Goal: Information Seeking & Learning: Understand process/instructions

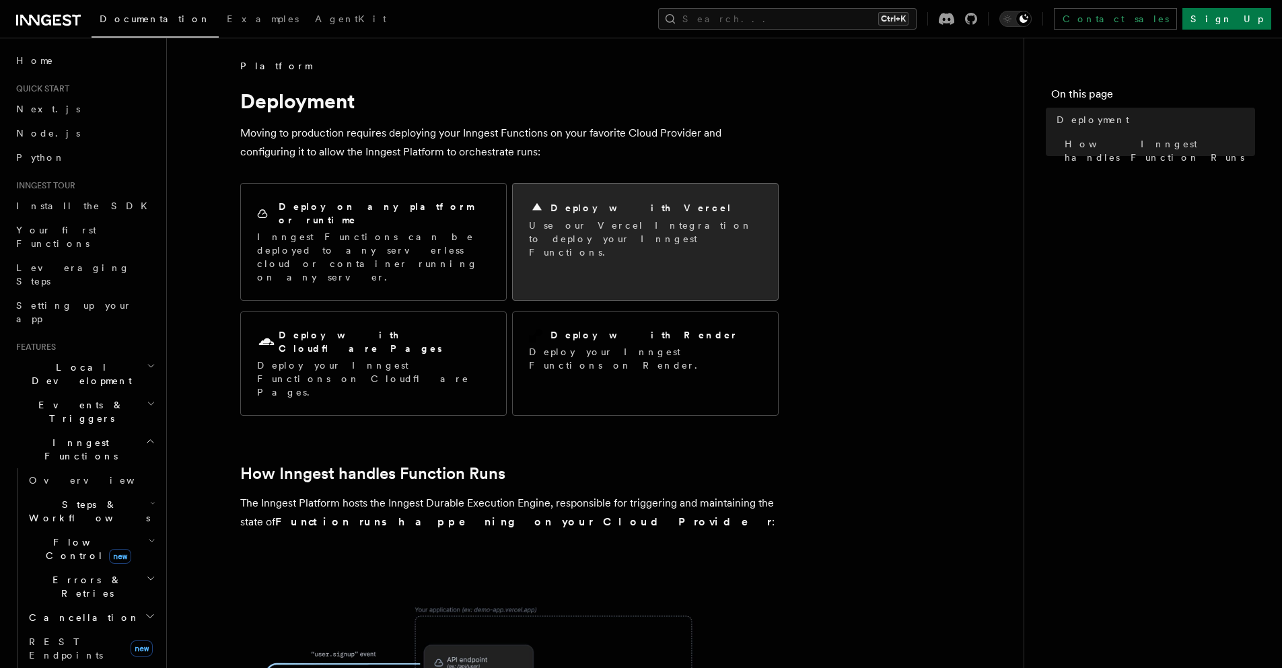
click at [602, 210] on h2 "Deploy with Vercel" at bounding box center [642, 207] width 182 height 13
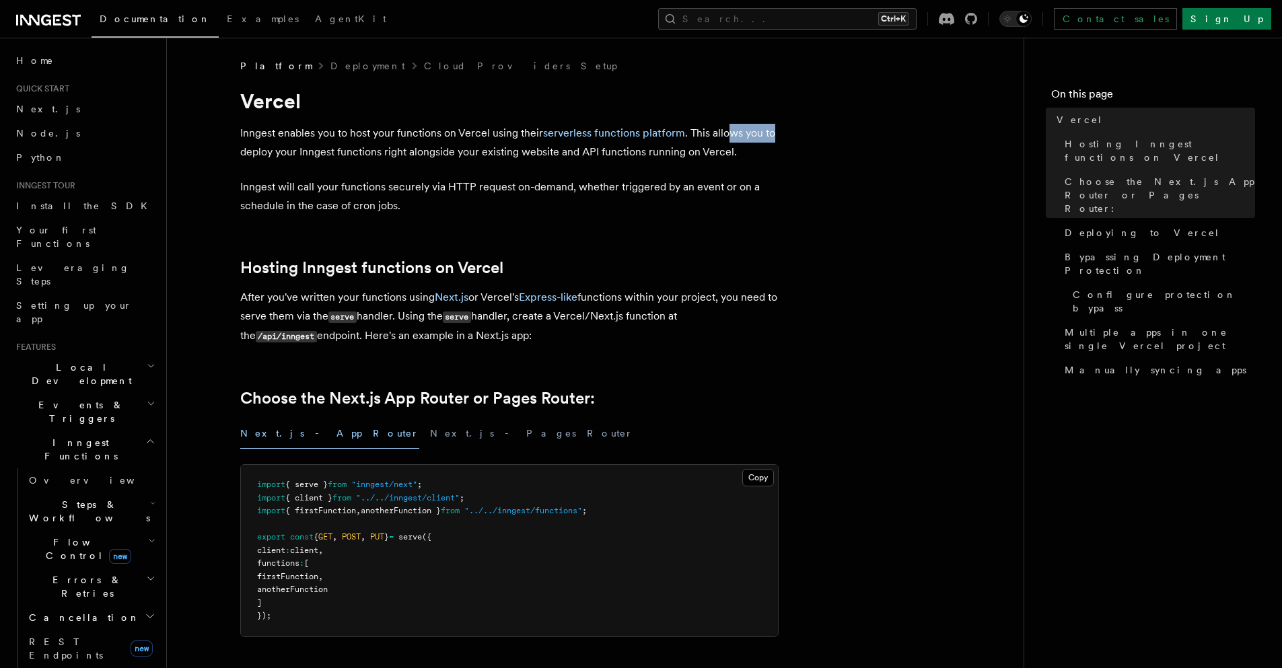
drag, startPoint x: 800, startPoint y: 137, endPoint x: 813, endPoint y: 137, distance: 12.8
drag, startPoint x: 275, startPoint y: 149, endPoint x: 420, endPoint y: 154, distance: 145.5
click at [416, 154] on p "Inngest enables you to host your functions on Vercel using their serverless fun…" at bounding box center [509, 143] width 538 height 38
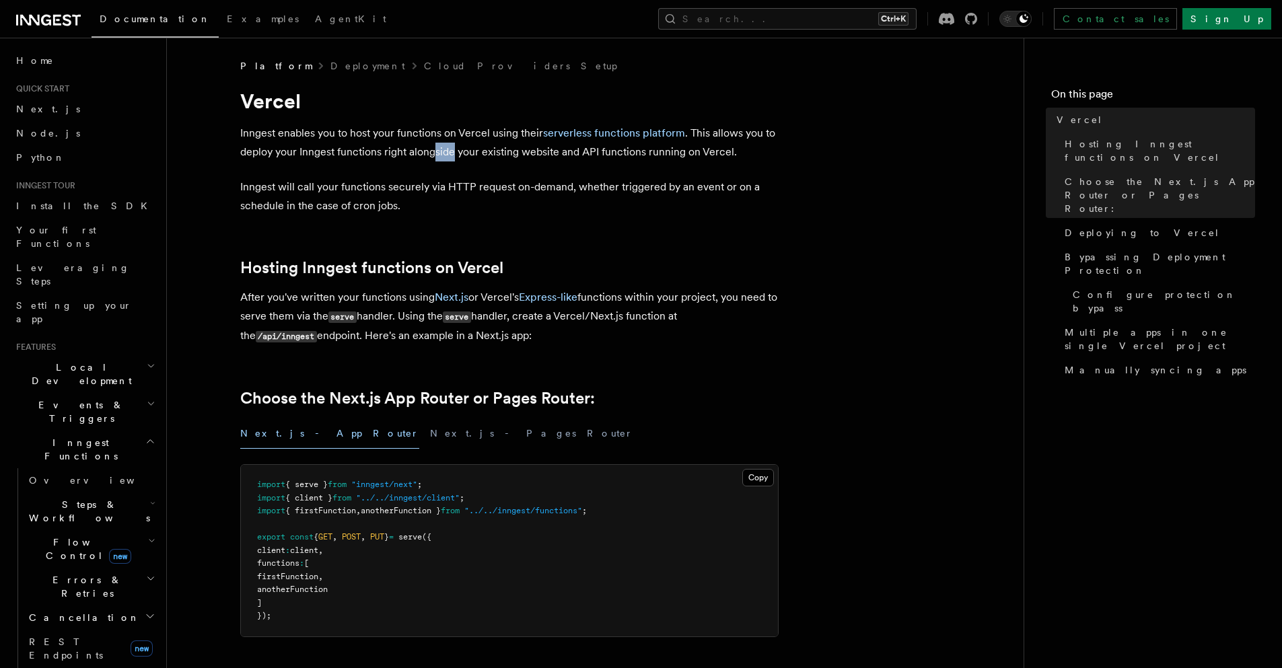
drag, startPoint x: 432, startPoint y: 152, endPoint x: 467, endPoint y: 152, distance: 35.0
click at [456, 152] on p "Inngest enables you to host your functions on Vercel using their serverless fun…" at bounding box center [509, 143] width 538 height 38
drag, startPoint x: 480, startPoint y: 152, endPoint x: 516, endPoint y: 152, distance: 35.7
click at [509, 152] on p "Inngest enables you to host your functions on Vercel using their serverless fun…" at bounding box center [509, 143] width 538 height 38
drag, startPoint x: 533, startPoint y: 151, endPoint x: 547, endPoint y: 153, distance: 13.6
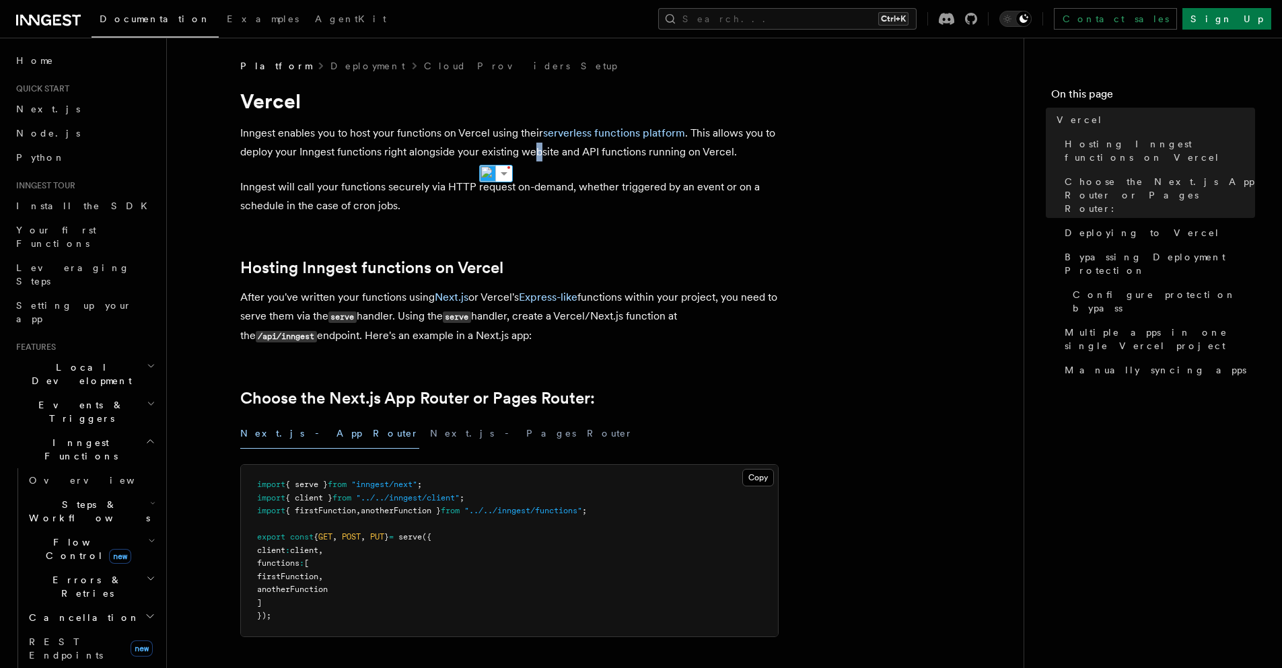
click at [543, 153] on p "Inngest enables you to host your functions on Vercel using their serverless fun…" at bounding box center [509, 143] width 538 height 38
drag, startPoint x: 589, startPoint y: 160, endPoint x: 596, endPoint y: 160, distance: 6.8
click at [594, 160] on p "Inngest enables you to host your functions on Vercel using their serverless fun…" at bounding box center [509, 143] width 538 height 38
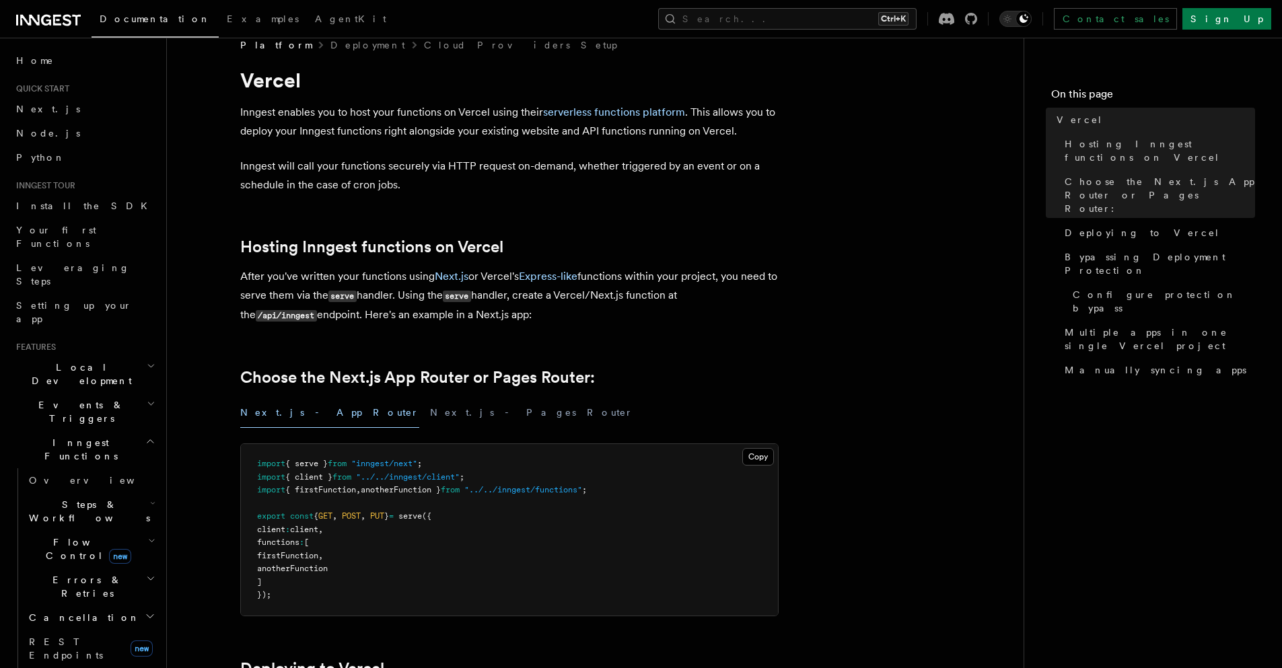
scroll to position [22, 0]
drag, startPoint x: 392, startPoint y: 318, endPoint x: 452, endPoint y: 327, distance: 60.5
click at [440, 323] on p "After you've written your functions using Next.js or Vercel's Express-like func…" at bounding box center [509, 295] width 538 height 58
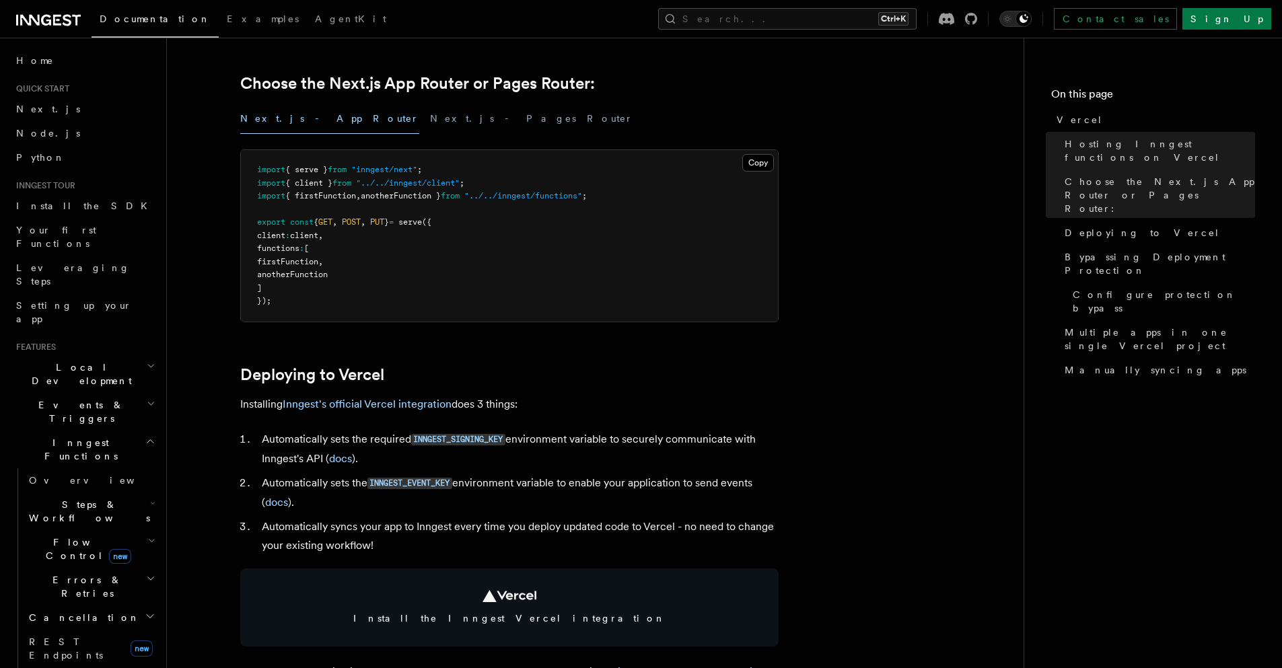
scroll to position [316, 0]
drag, startPoint x: 413, startPoint y: 446, endPoint x: 501, endPoint y: 436, distance: 88.8
click at [501, 436] on li "Automatically sets the required INNGEST_SIGNING_KEY environment variable to sec…" at bounding box center [518, 448] width 521 height 38
click at [543, 440] on li "Automatically sets the required INNGEST_SIGNING_KEY environment variable to sec…" at bounding box center [518, 448] width 521 height 38
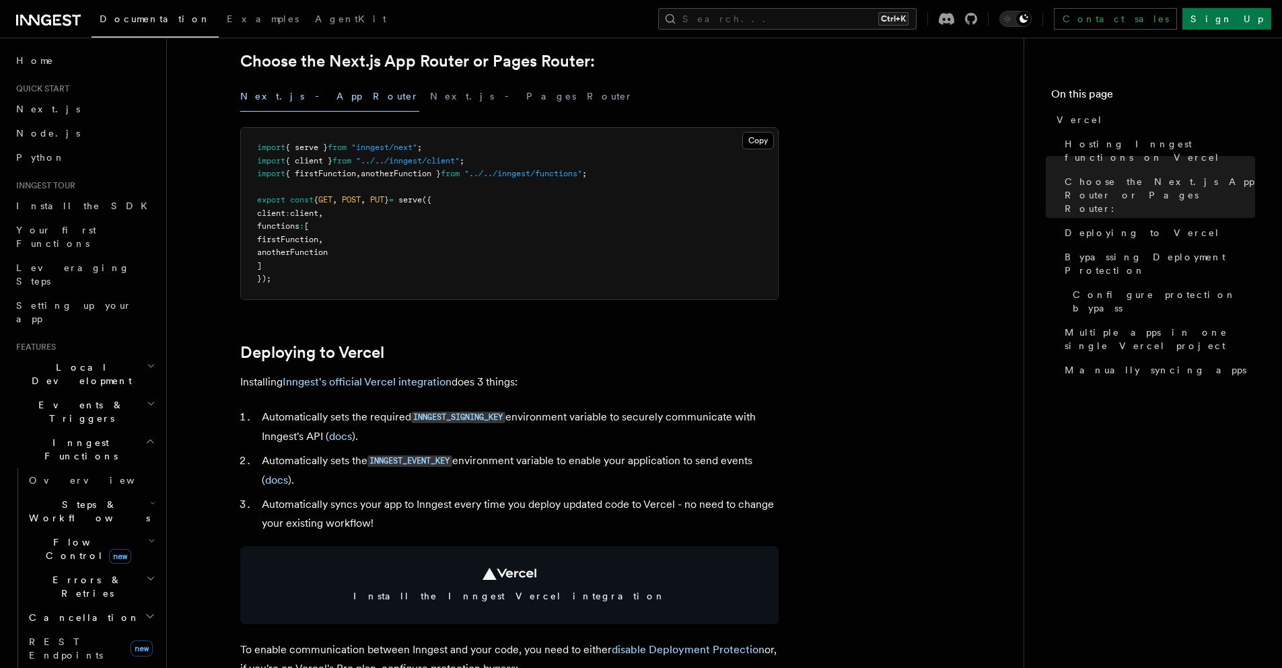
scroll to position [339, 0]
drag, startPoint x: 368, startPoint y: 506, endPoint x: 392, endPoint y: 506, distance: 24.9
click at [392, 506] on li "Automatically syncs your app to Inngest every time you deploy updated code to V…" at bounding box center [518, 512] width 521 height 38
click at [400, 508] on li "Automatically syncs your app to Inngest every time you deploy updated code to V…" at bounding box center [518, 512] width 521 height 38
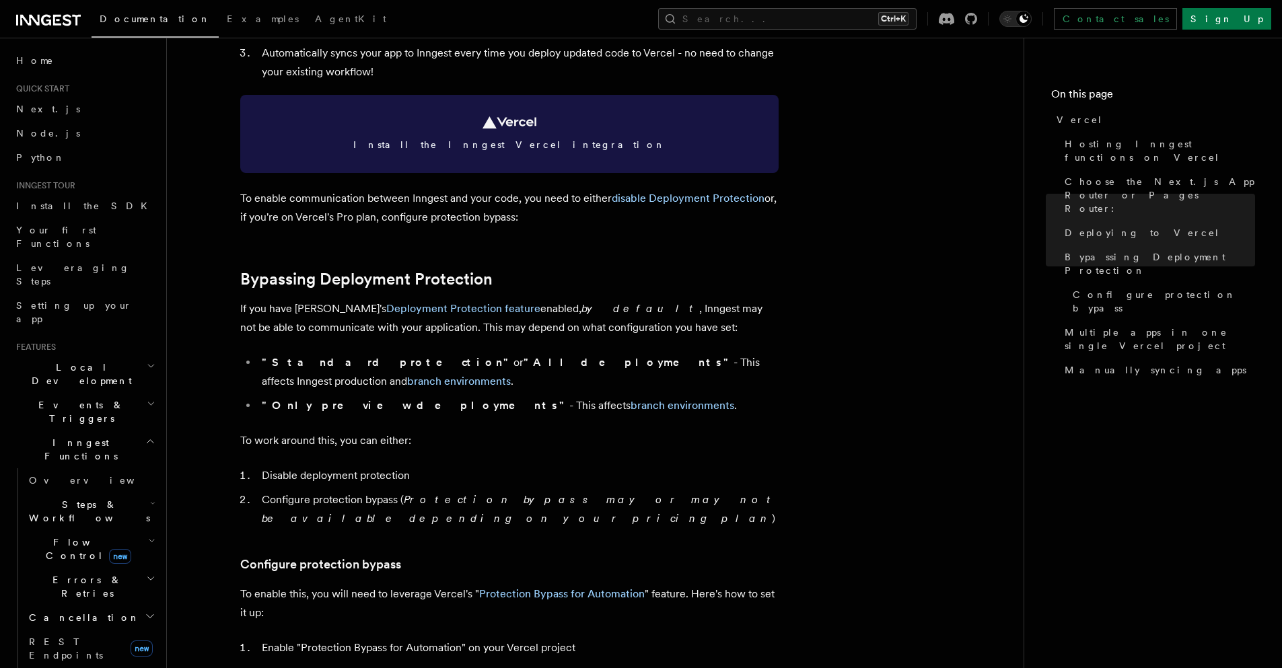
scroll to position [790, 0]
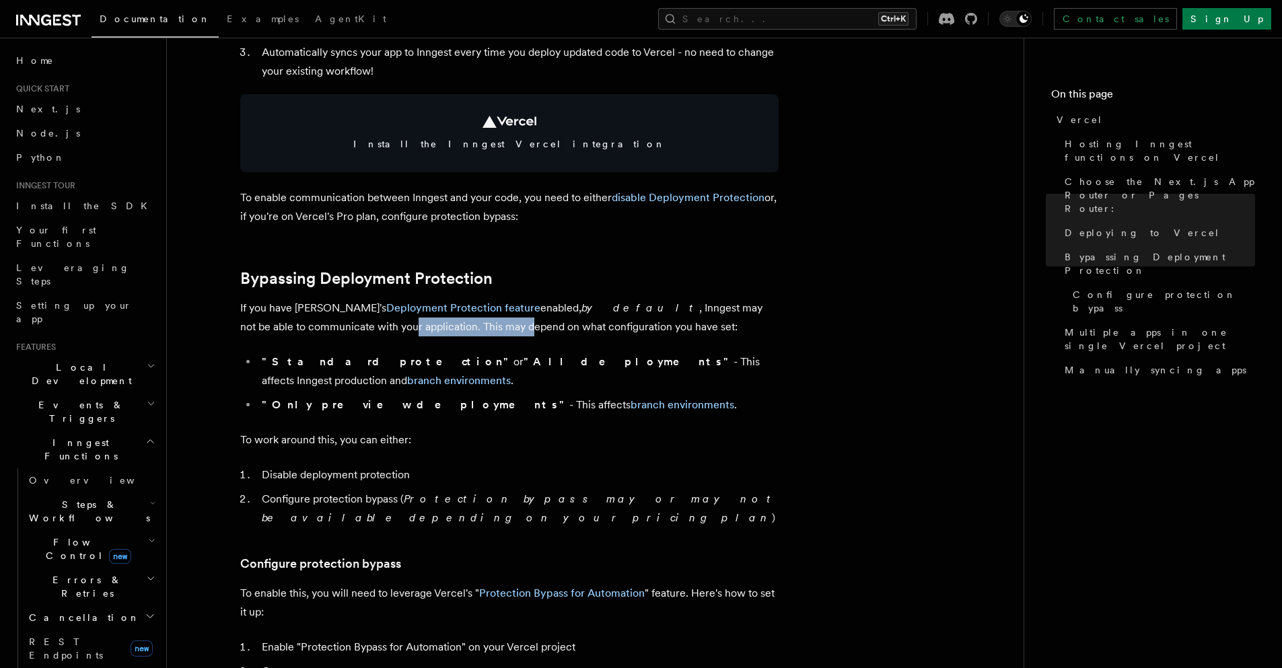
drag, startPoint x: 313, startPoint y: 327, endPoint x: 398, endPoint y: 330, distance: 85.6
click at [398, 330] on p "If you have Vercel's Deployment Protection feature enabled, by default , Innges…" at bounding box center [509, 318] width 538 height 38
drag, startPoint x: 415, startPoint y: 330, endPoint x: 433, endPoint y: 330, distance: 17.5
click at [431, 330] on p "If you have Vercel's Deployment Protection feature enabled, by default , Innges…" at bounding box center [509, 318] width 538 height 38
drag, startPoint x: 468, startPoint y: 329, endPoint x: 508, endPoint y: 330, distance: 39.7
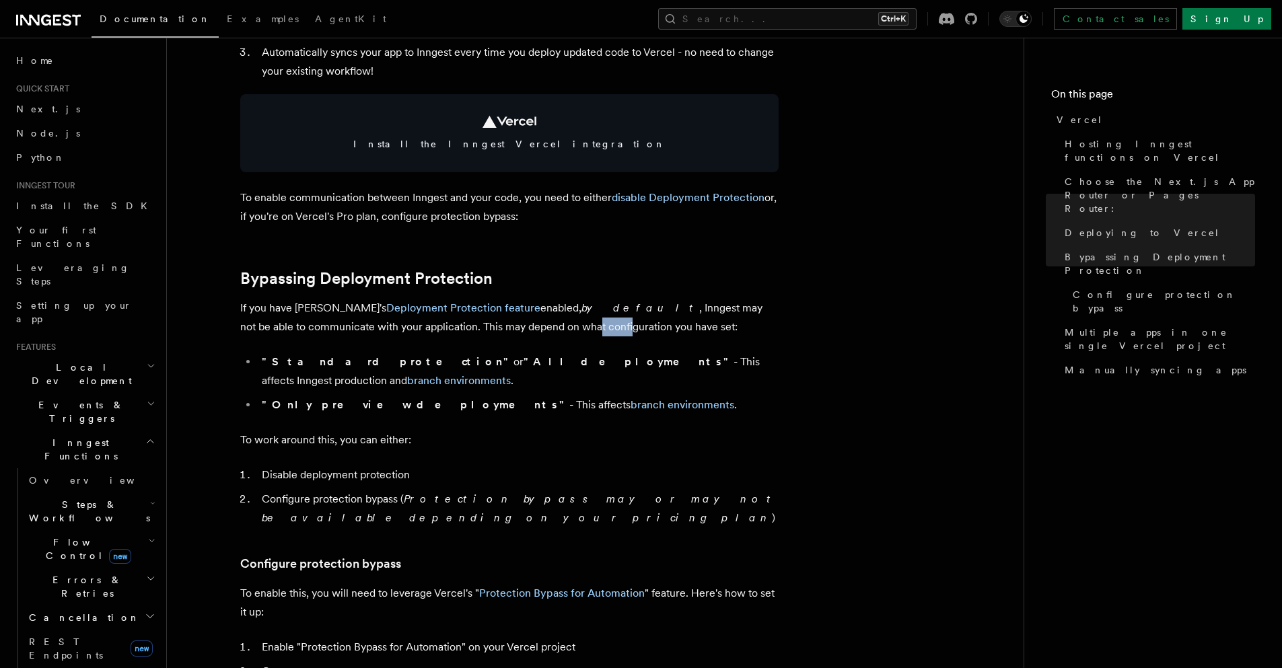
click at [499, 331] on p "If you have Vercel's Deployment Protection feature enabled, by default , Innges…" at bounding box center [509, 318] width 538 height 38
click at [573, 327] on p "If you have Vercel's Deployment Protection feature enabled, by default , Innges…" at bounding box center [509, 318] width 538 height 38
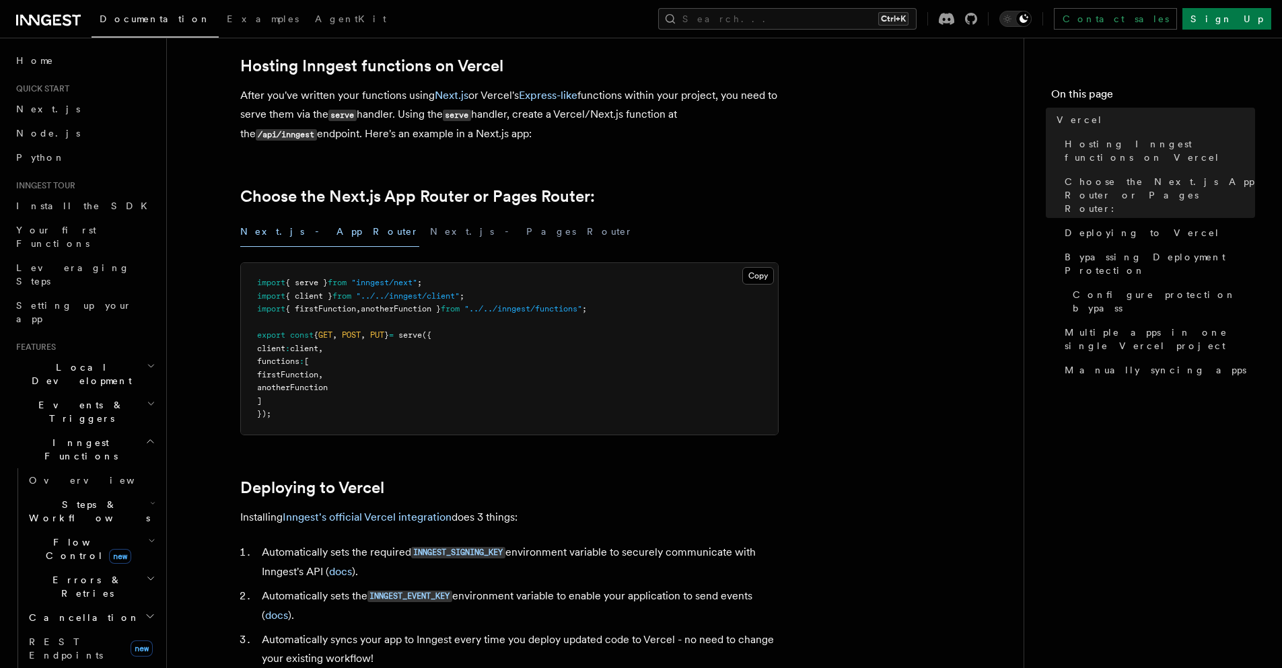
scroll to position [269, 0]
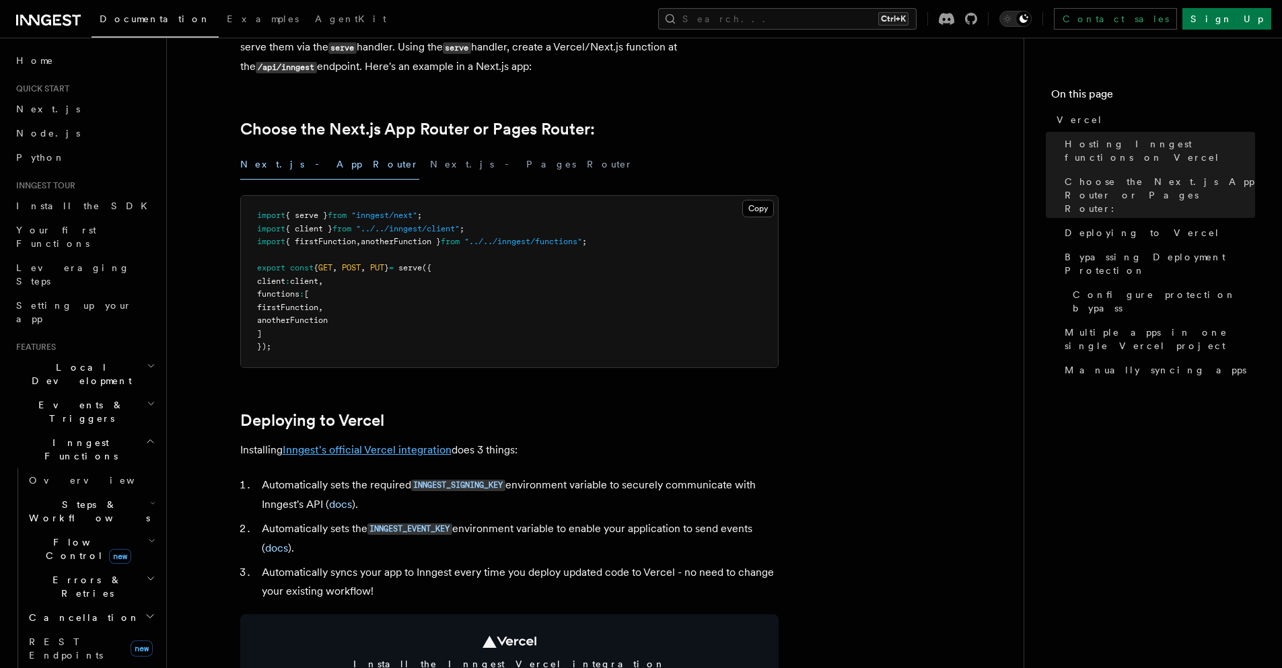
click at [405, 447] on link "Inngest's official Vercel integration" at bounding box center [367, 450] width 169 height 13
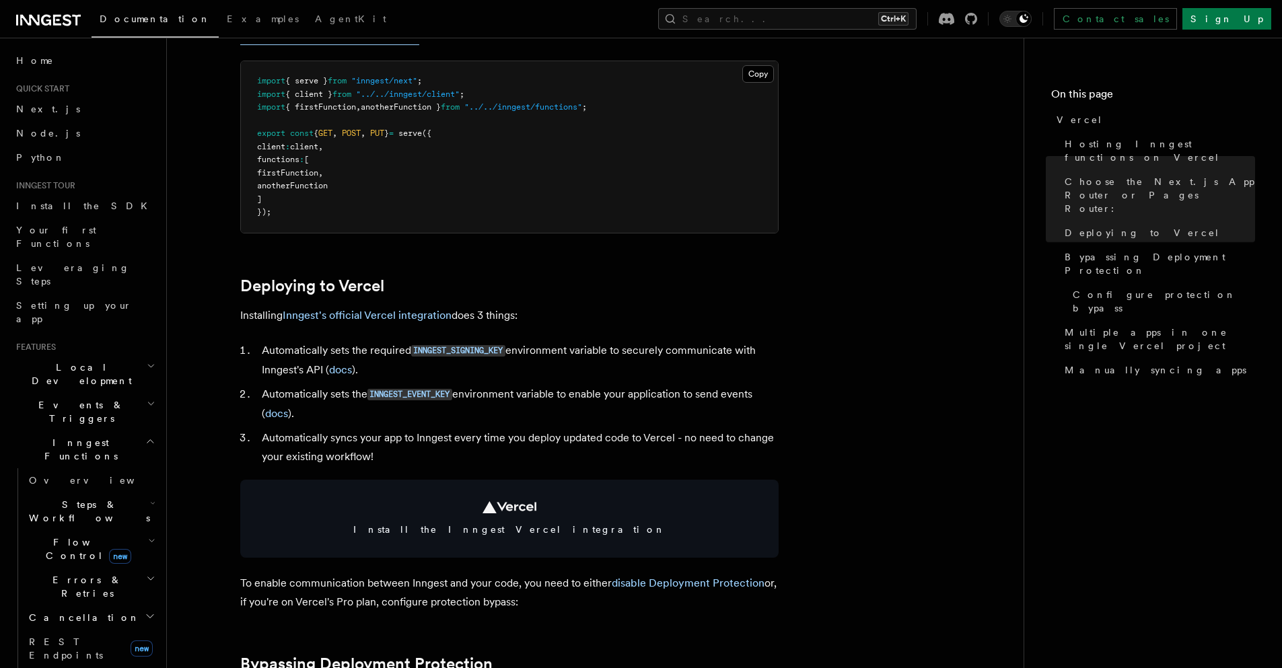
drag, startPoint x: 440, startPoint y: 312, endPoint x: 480, endPoint y: 316, distance: 40.7
click at [480, 316] on p "Installing Inngest's official Vercel integration does 3 things:" at bounding box center [509, 315] width 538 height 19
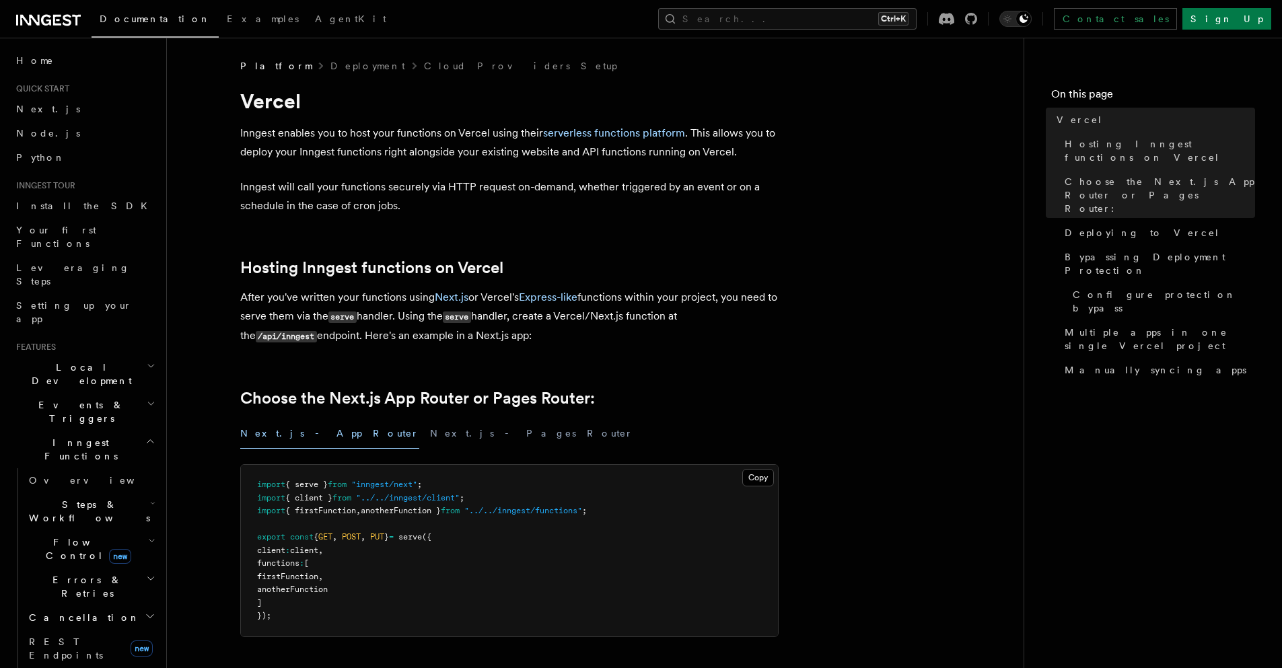
scroll to position [269, 0]
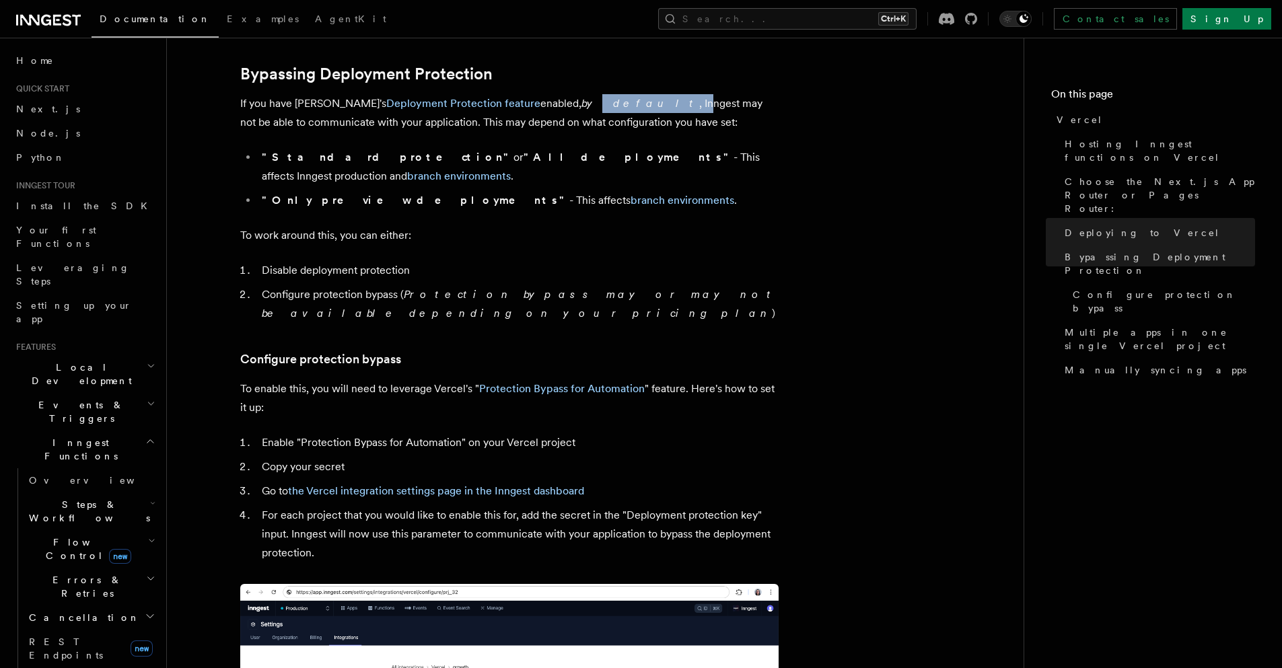
drag, startPoint x: 566, startPoint y: 103, endPoint x: 595, endPoint y: 104, distance: 29.0
click at [592, 103] on p "If you have Vercel's Deployment Protection feature enabled, by default , Innges…" at bounding box center [509, 113] width 538 height 38
click at [600, 106] on p "If you have Vercel's Deployment Protection feature enabled, by default , Innges…" at bounding box center [509, 113] width 538 height 38
drag, startPoint x: 590, startPoint y: 108, endPoint x: 672, endPoint y: 108, distance: 82.1
click at [669, 108] on p "If you have Vercel's Deployment Protection feature enabled, by default , Innges…" at bounding box center [509, 113] width 538 height 38
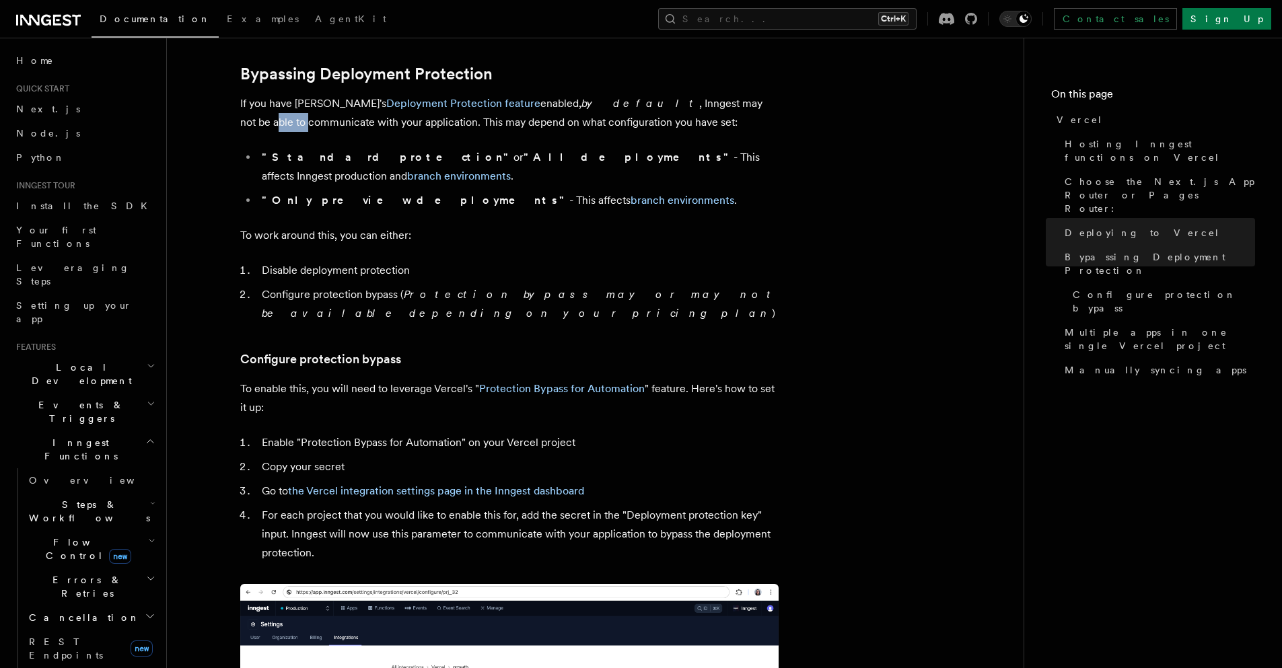
drag, startPoint x: 694, startPoint y: 109, endPoint x: 722, endPoint y: 109, distance: 28.3
click at [715, 109] on p "If you have Vercel's Deployment Protection feature enabled, by default , Innges…" at bounding box center [509, 113] width 538 height 38
click at [296, 147] on article "Platform Deployment Cloud Providers Setup Vercel Inngest enables you to host yo…" at bounding box center [595, 467] width 814 height 2804
drag, startPoint x: 407, startPoint y: 121, endPoint x: 460, endPoint y: 121, distance: 53.2
click at [456, 121] on p "If you have Vercel's Deployment Protection feature enabled, by default , Innges…" at bounding box center [509, 113] width 538 height 38
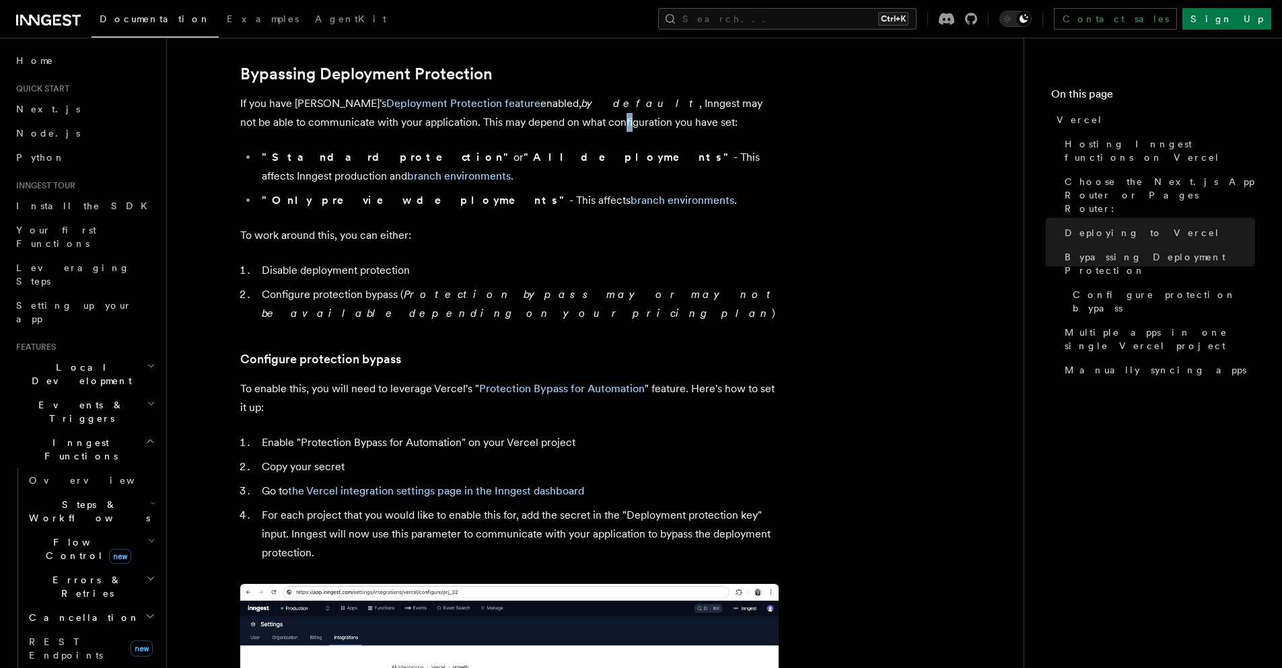
drag, startPoint x: 487, startPoint y: 121, endPoint x: 494, endPoint y: 121, distance: 7.4
click at [494, 121] on p "If you have Vercel's Deployment Protection feature enabled, by default , Innges…" at bounding box center [509, 113] width 538 height 38
click at [509, 121] on p "If you have Vercel's Deployment Protection feature enabled, by default , Innges…" at bounding box center [509, 113] width 538 height 38
drag, startPoint x: 388, startPoint y: 162, endPoint x: 456, endPoint y: 155, distance: 68.3
click at [524, 155] on strong ""All deployments"" at bounding box center [629, 157] width 210 height 13
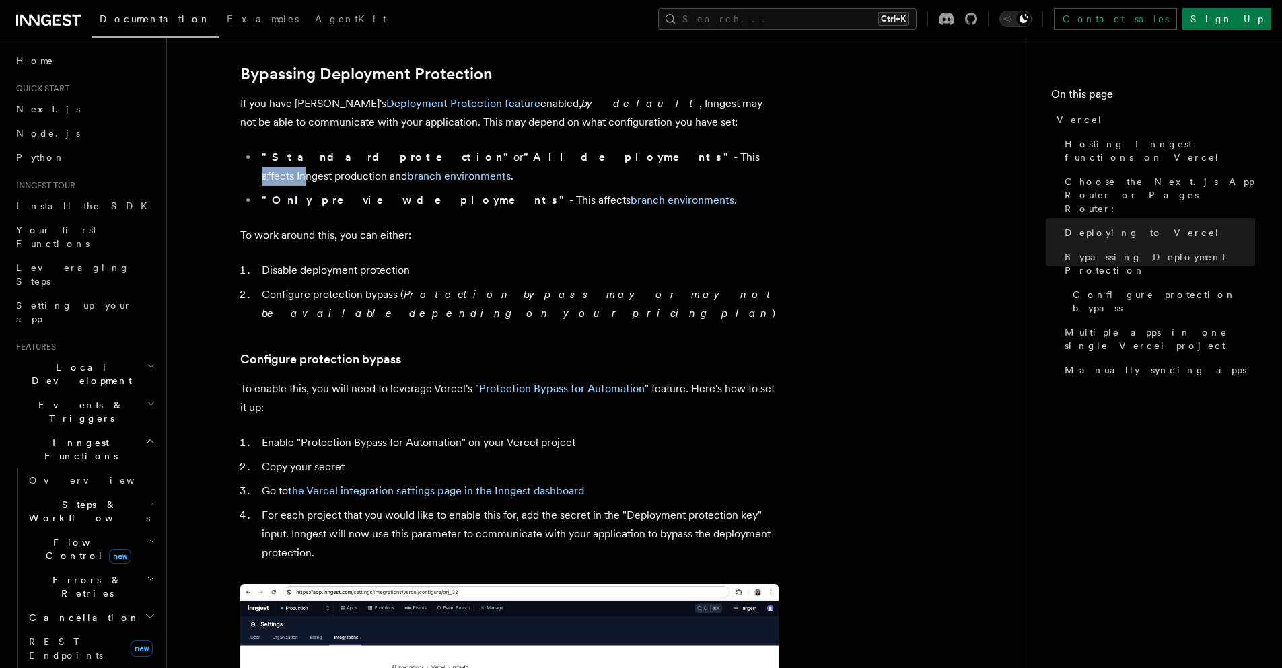
drag, startPoint x: 501, startPoint y: 149, endPoint x: 556, endPoint y: 149, distance: 54.5
click at [545, 149] on li ""Standard protection" or "All deployments" - This affects Inngest production an…" at bounding box center [518, 167] width 521 height 38
click at [578, 150] on li ""Standard protection" or "All deployments" - This affects Inngest production an…" at bounding box center [518, 167] width 521 height 38
click at [617, 151] on li ""Standard protection" or "All deployments" - This affects Inngest production an…" at bounding box center [518, 167] width 521 height 38
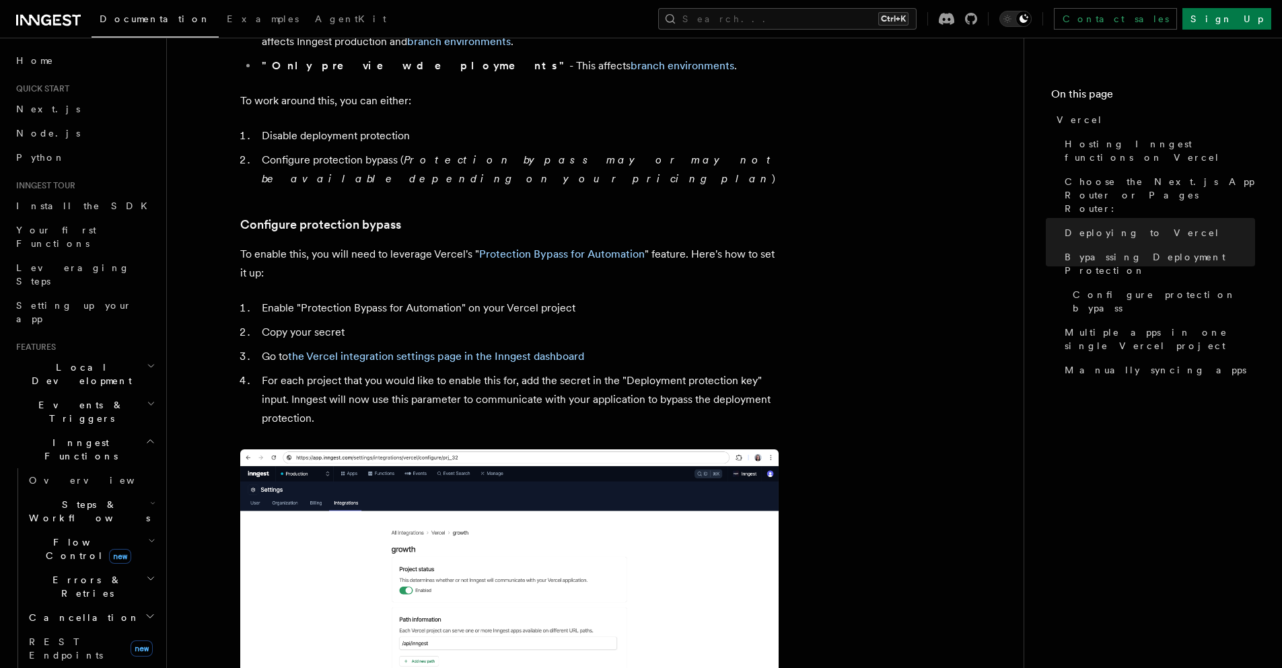
scroll to position [1263, 0]
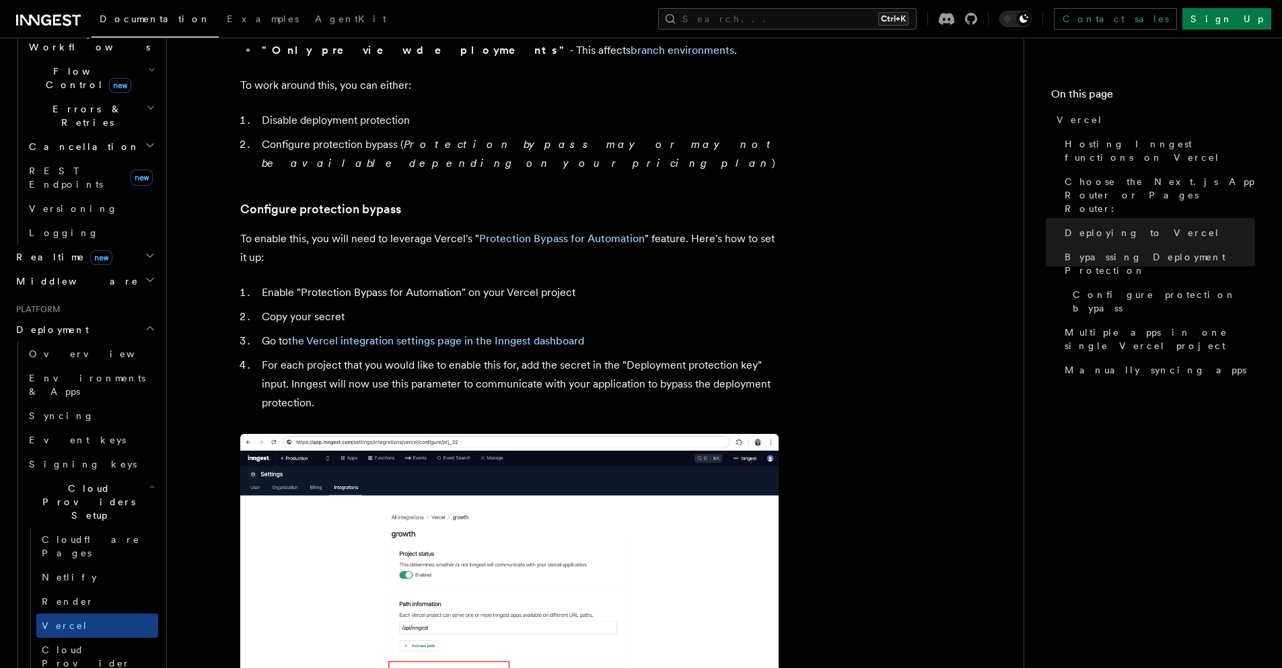
scroll to position [1346, 0]
